Goal: Contribute content

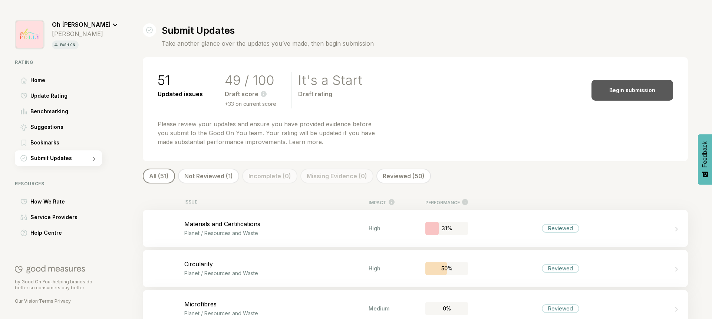
click at [602, 94] on div "Begin submission" at bounding box center [633, 90] width 82 height 21
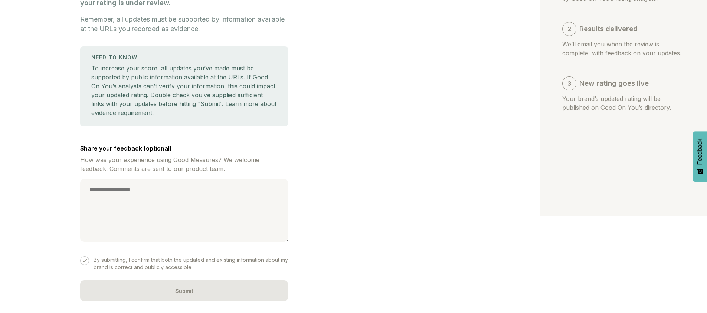
scroll to position [100, 0]
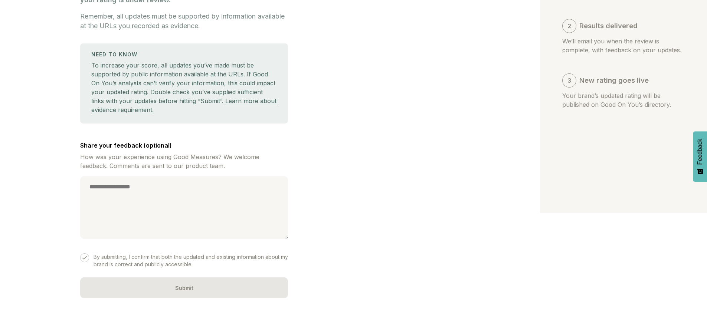
click at [202, 173] on div "Submit Your Updates You’re about to submit updates to Good On You’s rating anal…" at bounding box center [184, 112] width 208 height 373
click at [207, 200] on textarea at bounding box center [184, 207] width 208 height 63
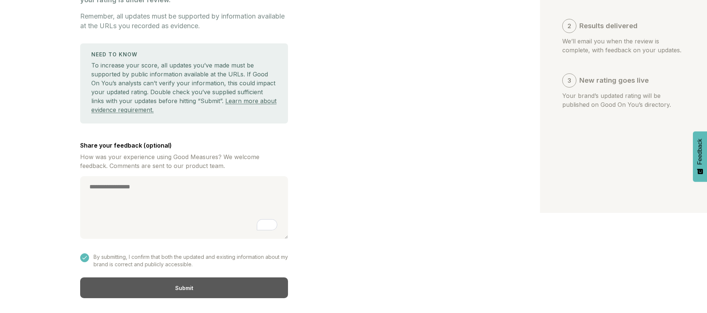
click at [257, 283] on div "Submit" at bounding box center [184, 288] width 208 height 21
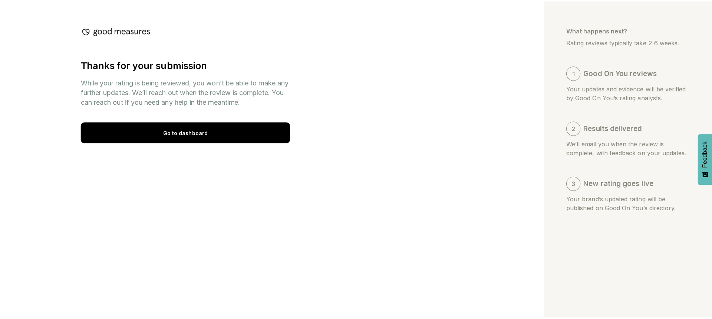
scroll to position [0, 0]
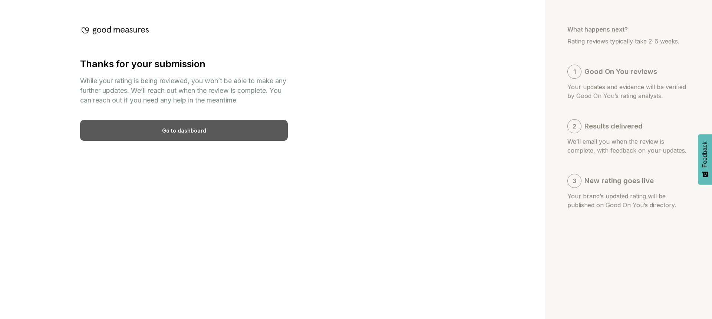
click at [254, 135] on div "Go to dashboard" at bounding box center [184, 130] width 208 height 21
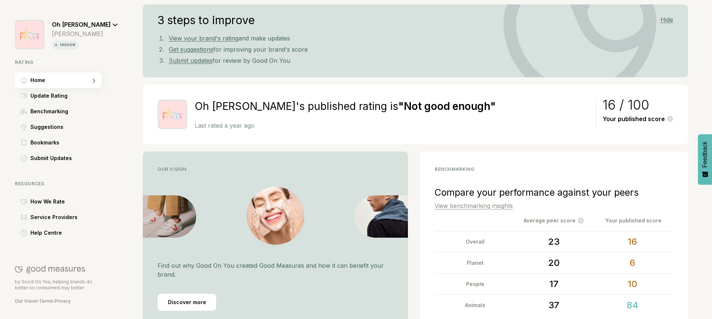
scroll to position [92, 0]
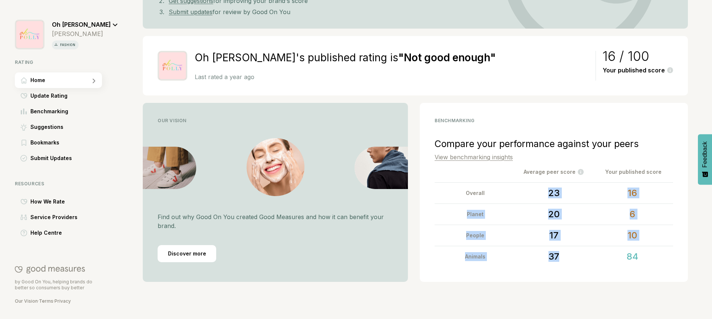
drag, startPoint x: 535, startPoint y: 198, endPoint x: 568, endPoint y: 254, distance: 65.4
click at [568, 254] on div "Compare your performance against your peers View benchmarking insights Average …" at bounding box center [554, 195] width 239 height 144
click at [576, 269] on div "benchmarking Compare your performance against your peers View benchmarking insi…" at bounding box center [554, 192] width 268 height 179
drag, startPoint x: 652, startPoint y: 192, endPoint x: 660, endPoint y: 184, distance: 11.0
click at [660, 184] on div "16" at bounding box center [633, 193] width 76 height 21
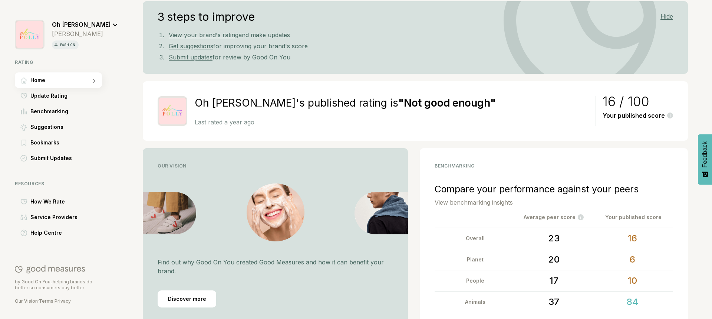
scroll to position [0, 0]
